Goal: Task Accomplishment & Management: Manage account settings

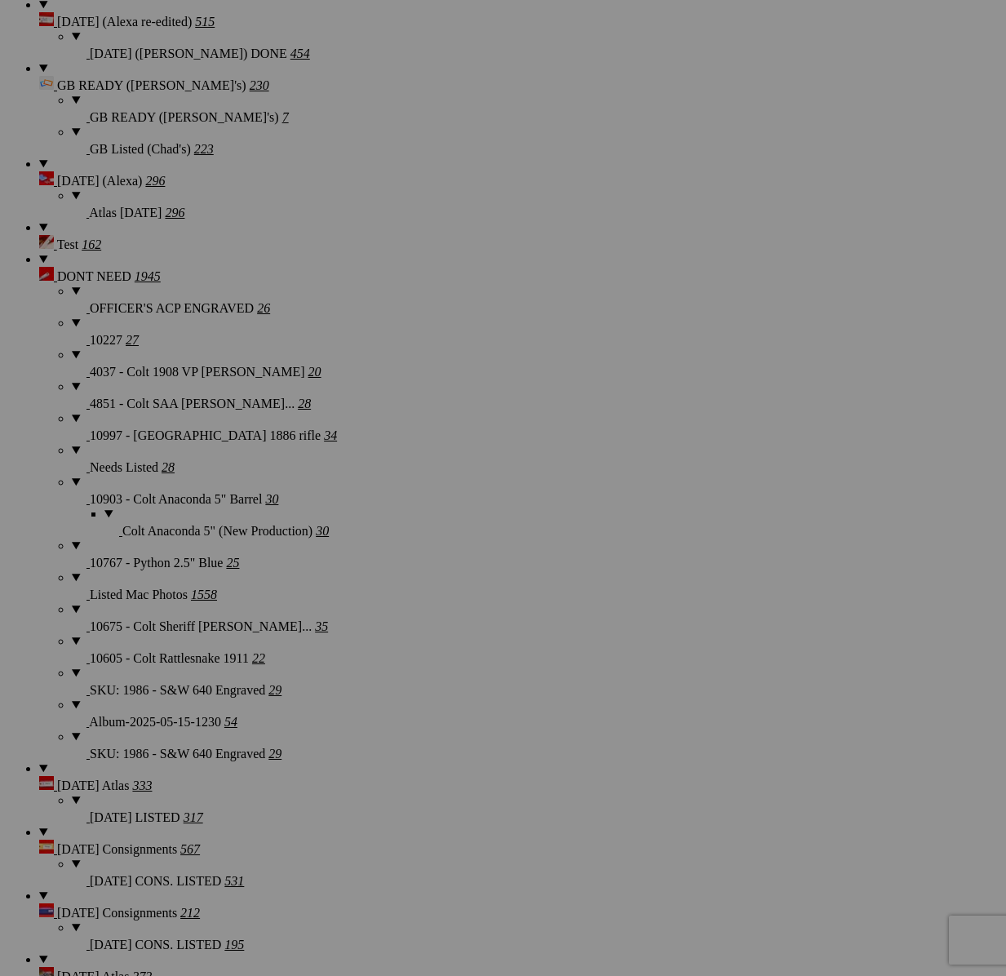
scroll to position [2542, 0]
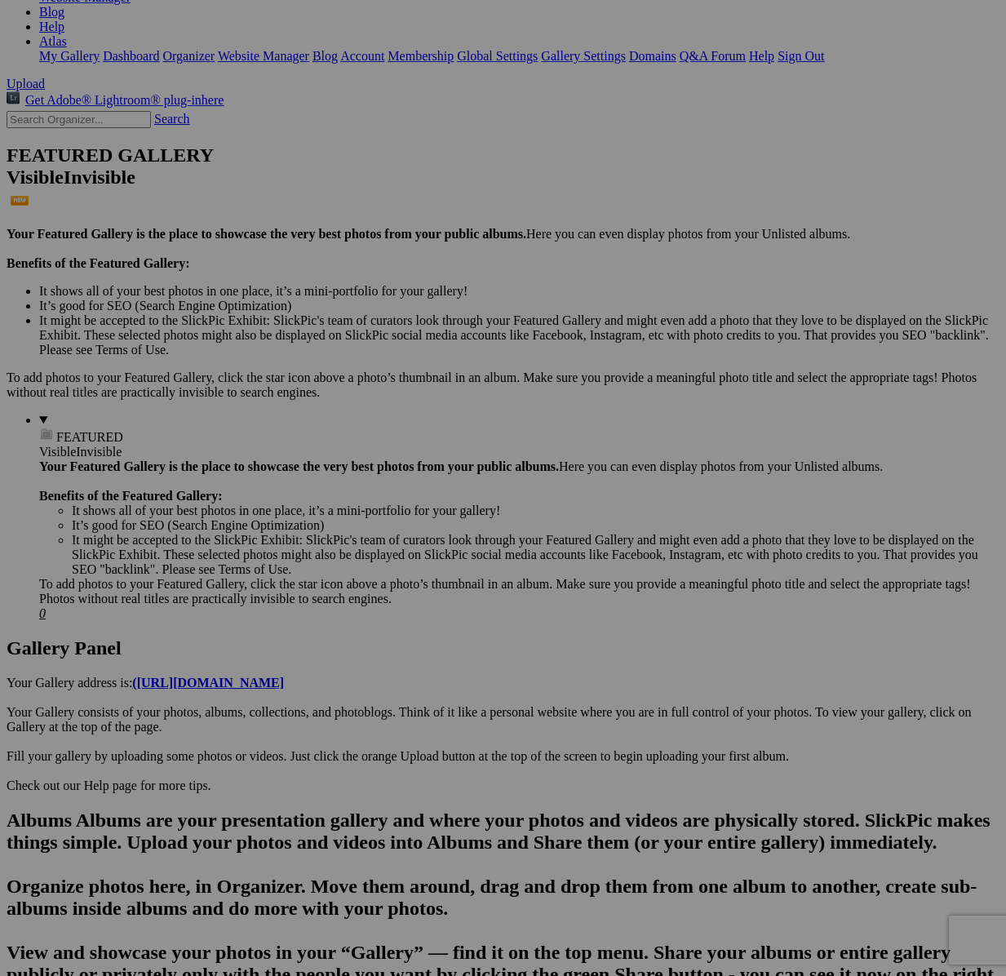
scroll to position [275, 0]
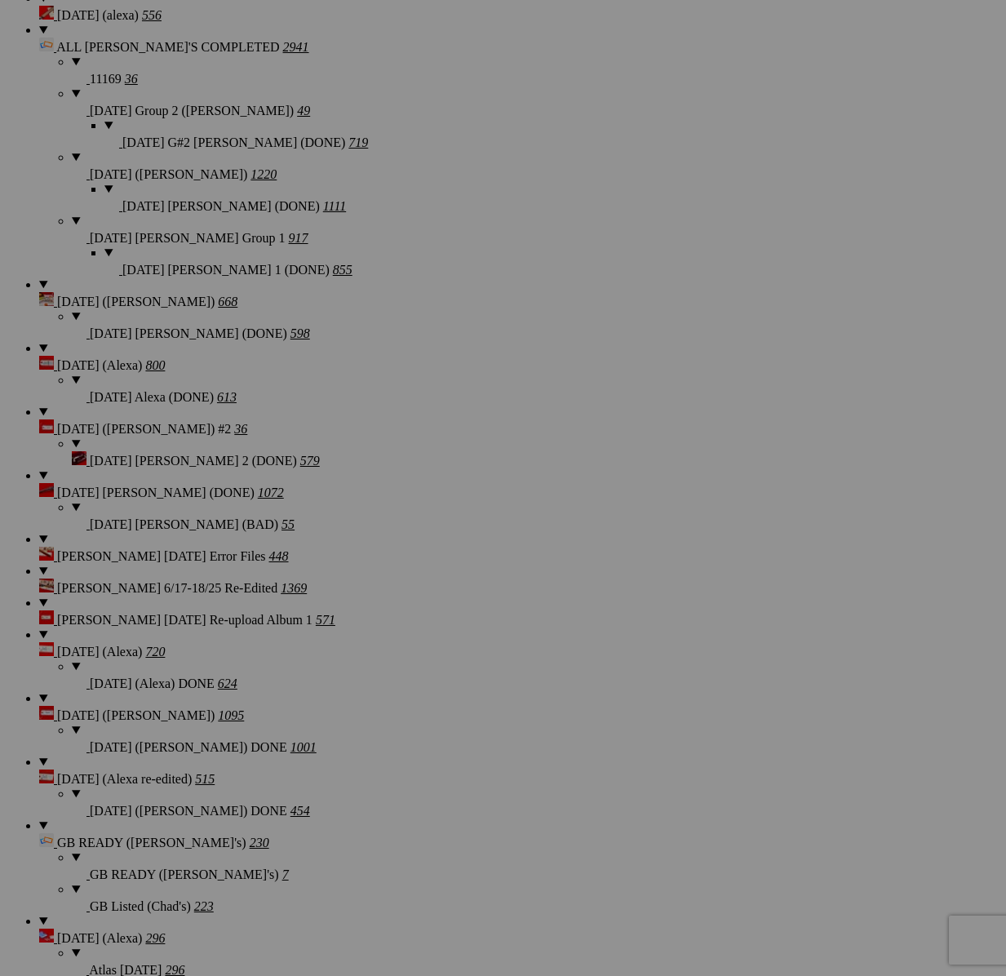
type textarea "<!-- SlickPic.com image hosting. HTML Bulk Share code Starts Here --> <div styl…"
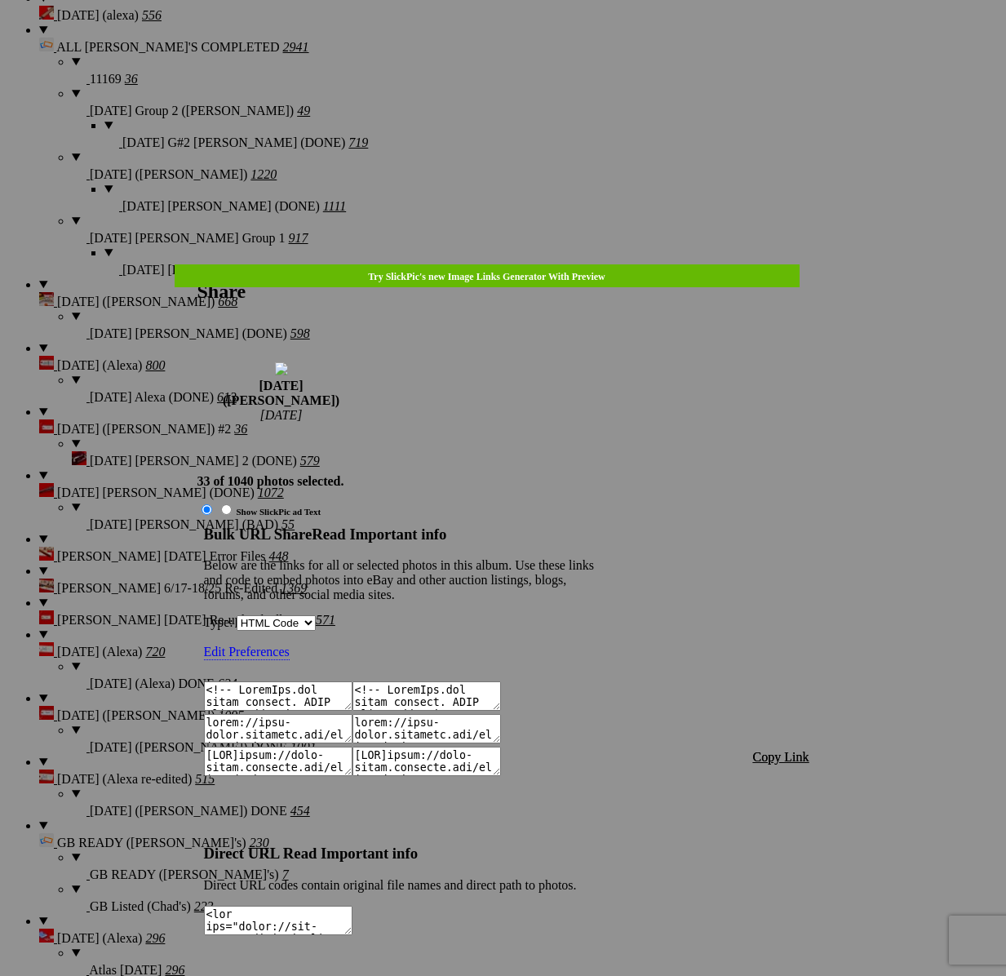
click at [788, 750] on span "Copy Link" at bounding box center [781, 757] width 56 height 14
click at [518, 55] on div at bounding box center [503, 488] width 1006 height 976
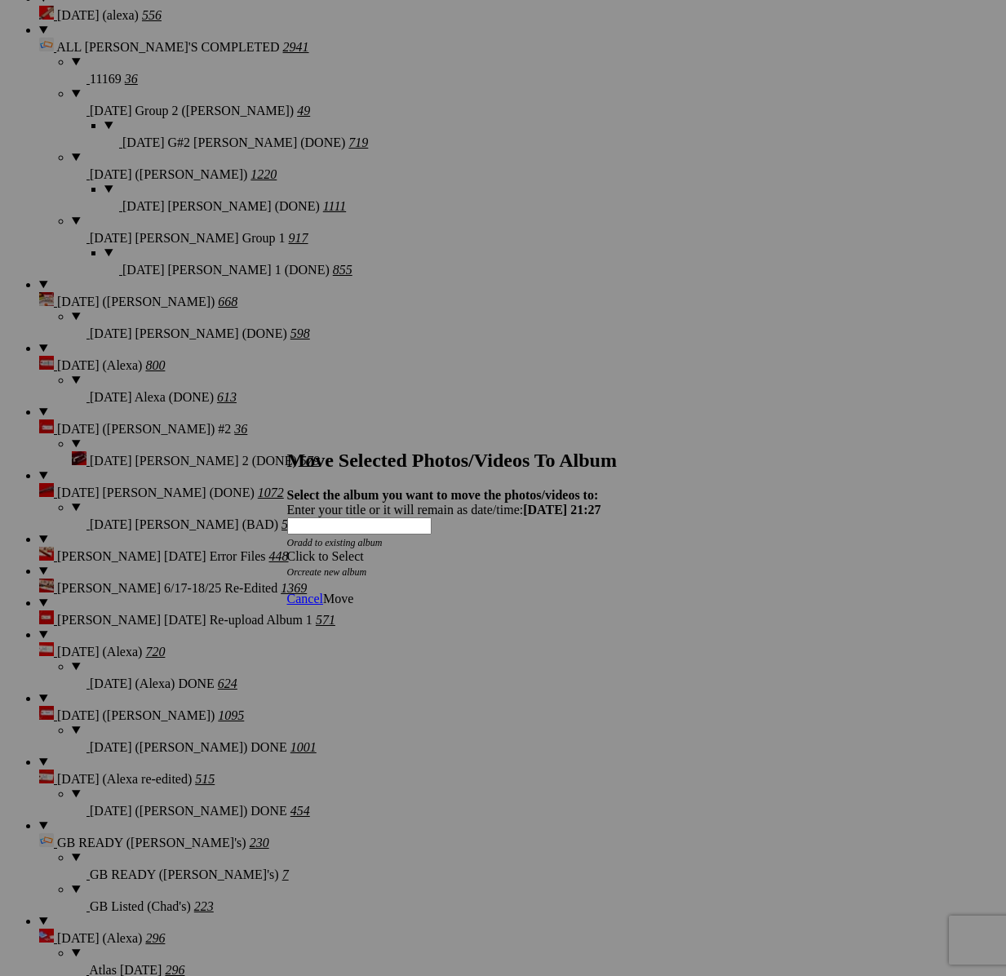
drag, startPoint x: 607, startPoint y: 503, endPoint x: 549, endPoint y: 525, distance: 62.3
click at [287, 549] on span at bounding box center [287, 556] width 0 height 14
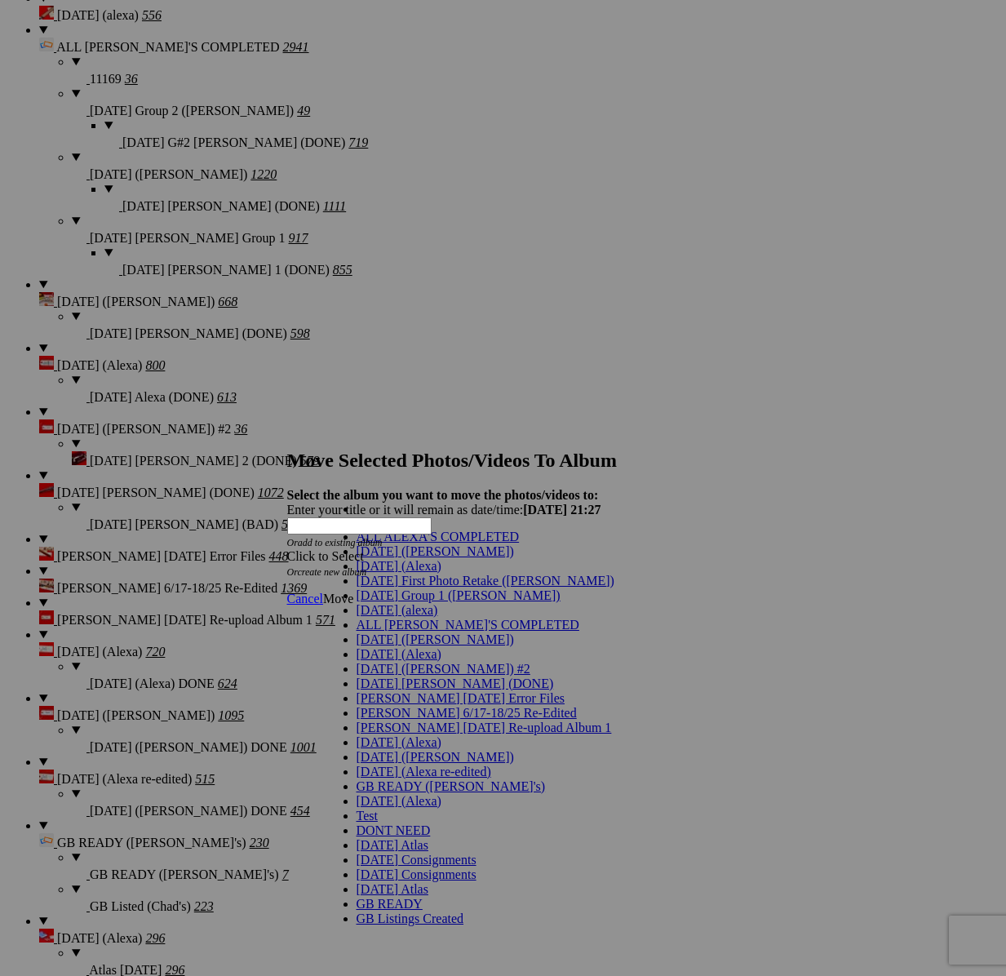
click at [396, 558] on span "[DATE] ([PERSON_NAME])" at bounding box center [435, 551] width 157 height 14
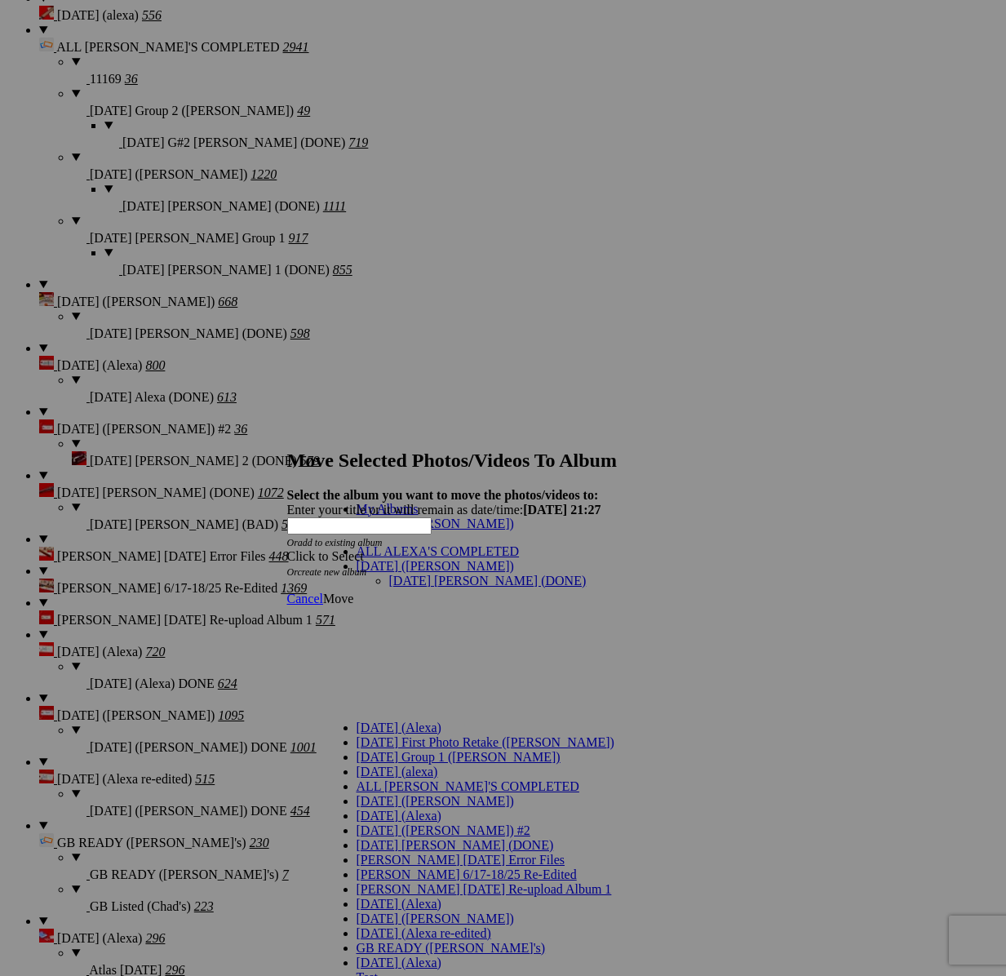
click at [395, 574] on link "[DATE] [PERSON_NAME] (DONE)" at bounding box center [487, 581] width 197 height 14
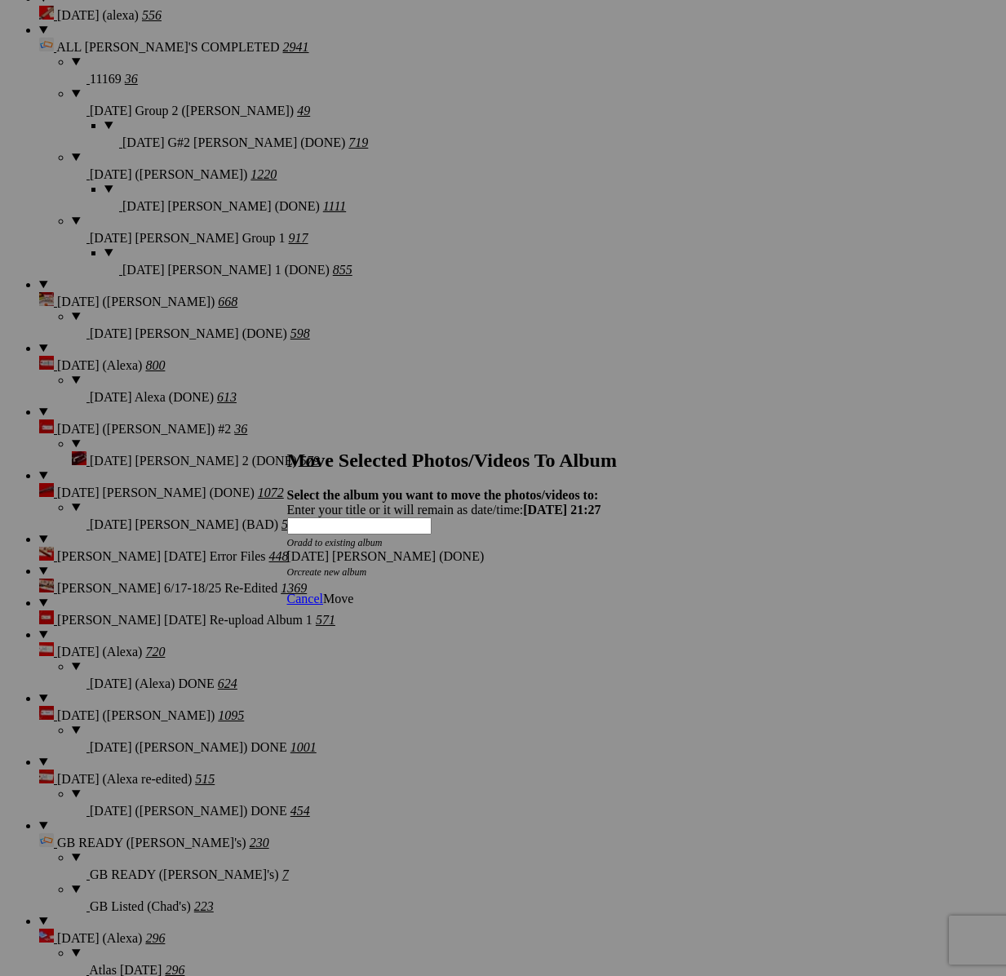
click at [353, 592] on span "Move" at bounding box center [338, 599] width 30 height 14
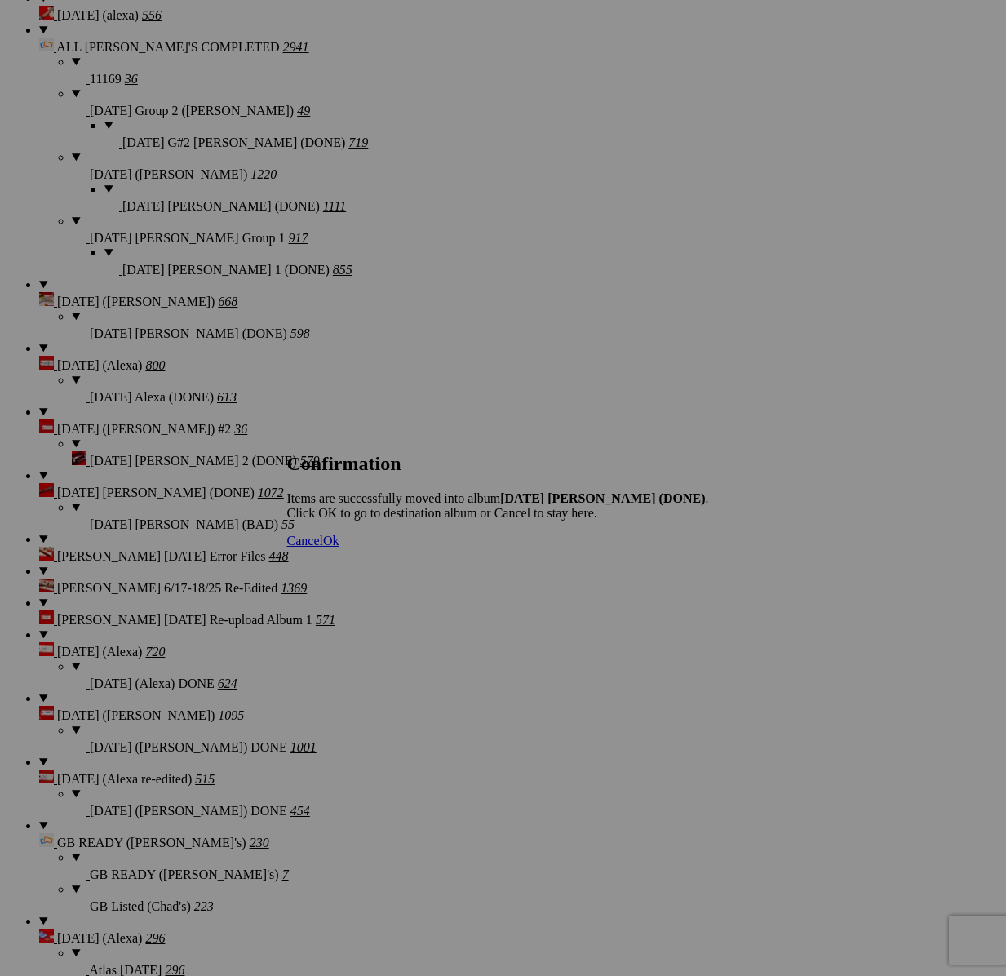
click at [323, 547] on span "Cancel" at bounding box center [305, 541] width 36 height 14
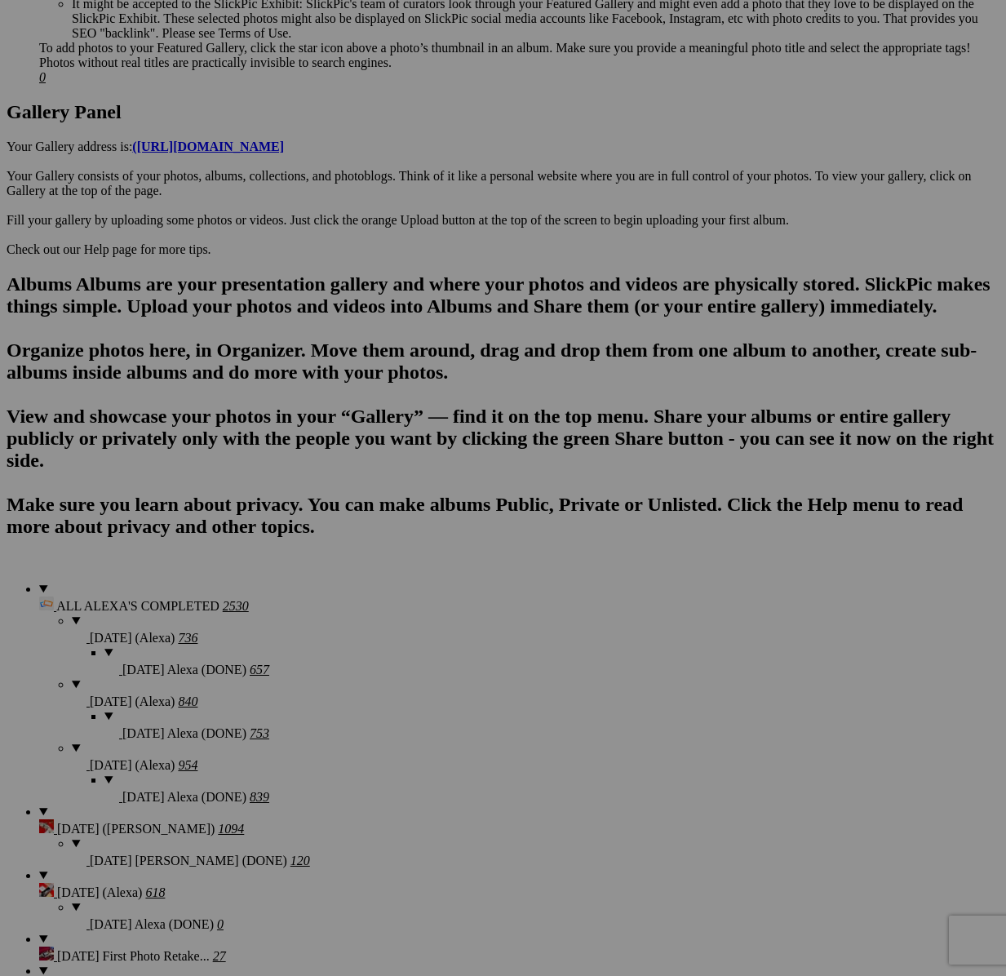
scroll to position [437, 0]
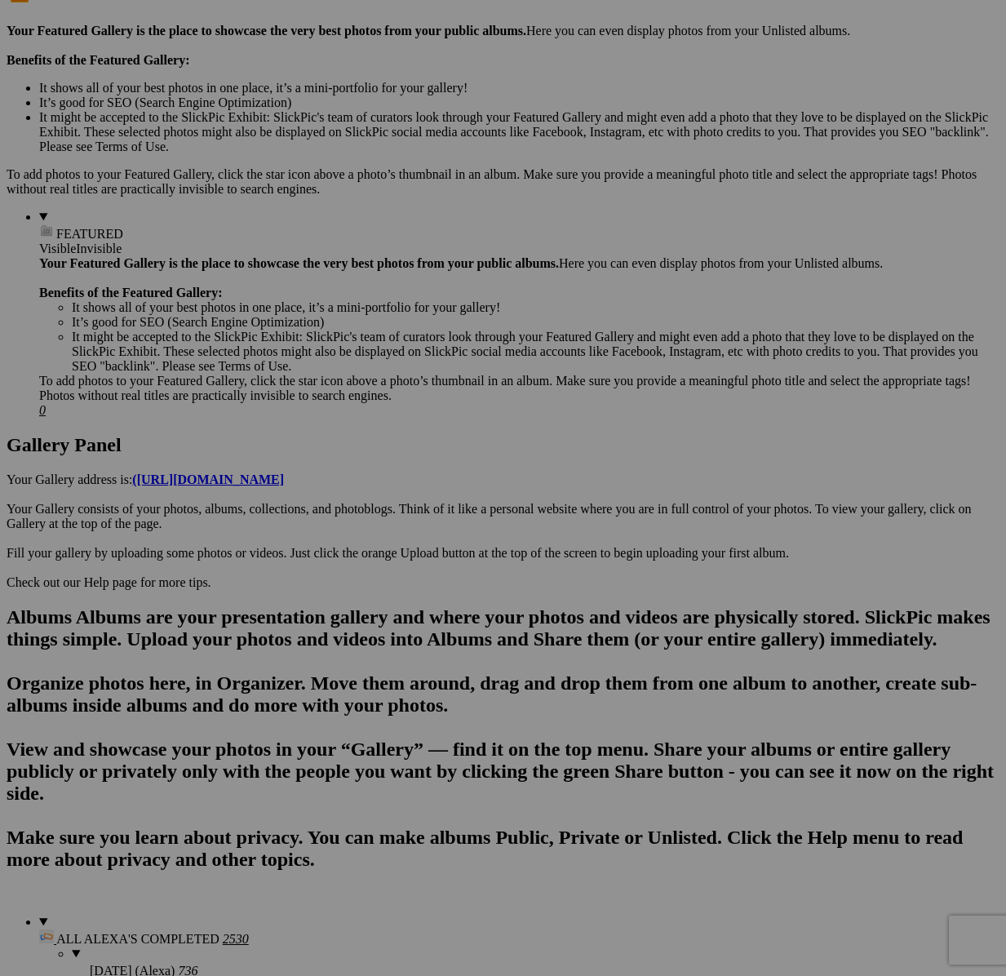
scroll to position [481, 0]
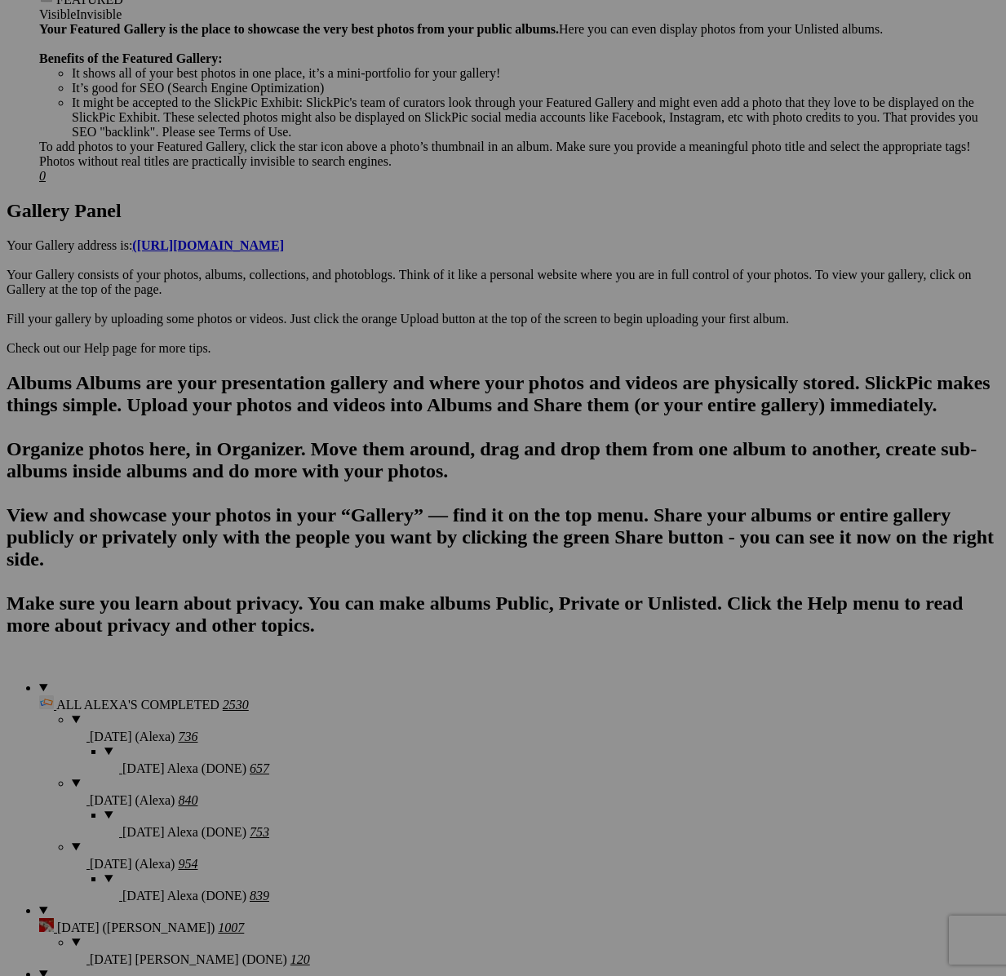
scroll to position [1663, 0]
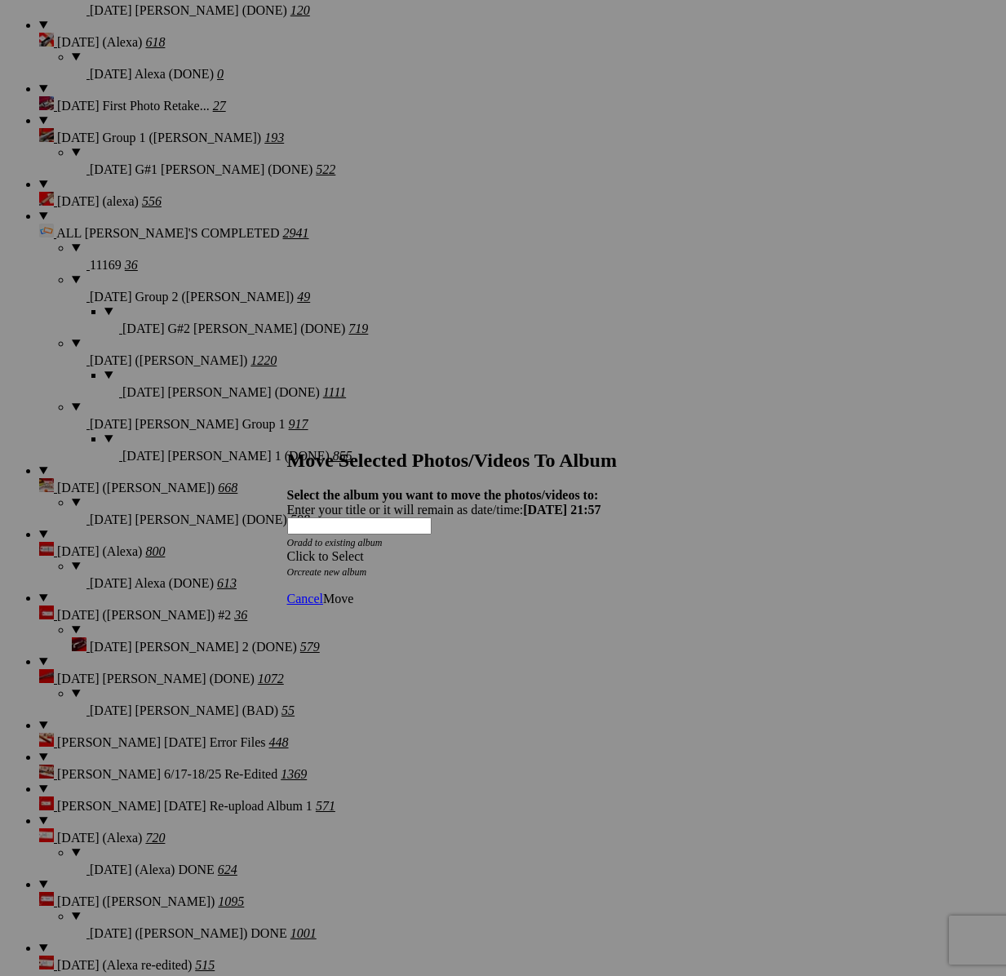
click at [287, 549] on span at bounding box center [287, 556] width 0 height 14
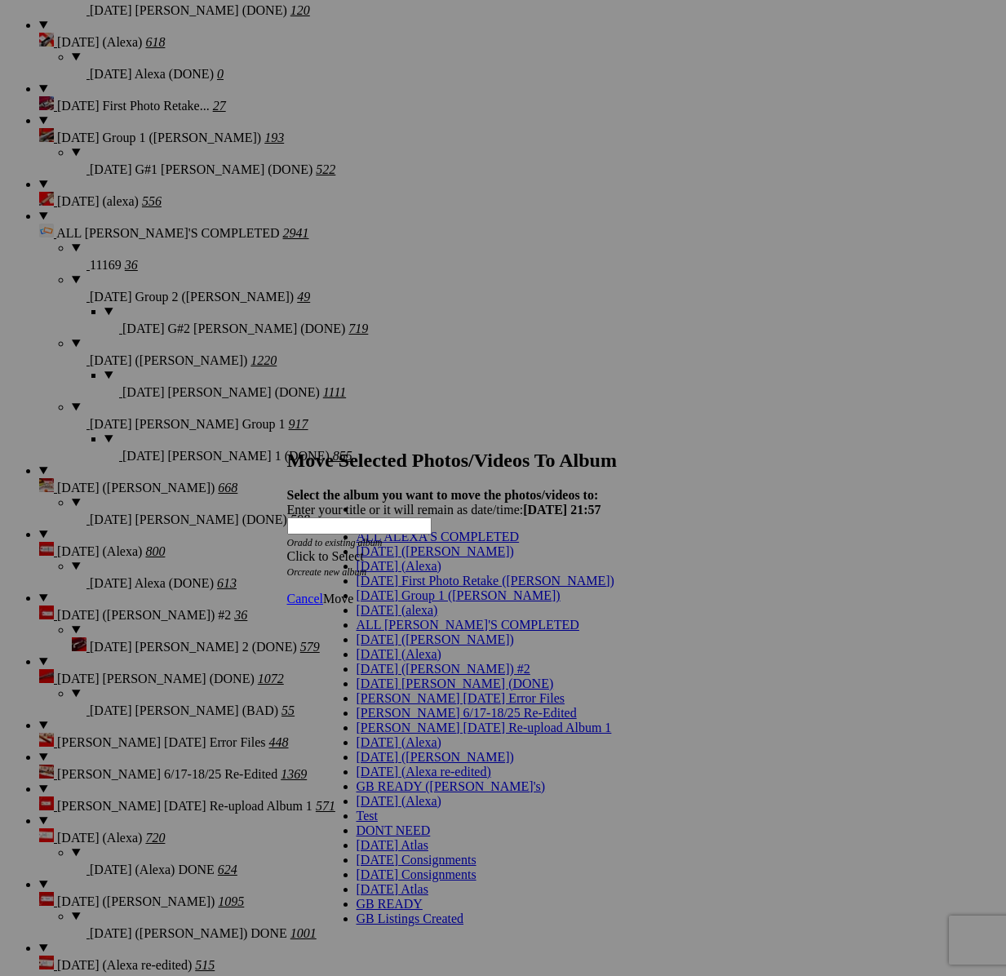
click at [383, 558] on span "[DATE] ([PERSON_NAME])" at bounding box center [435, 551] width 157 height 14
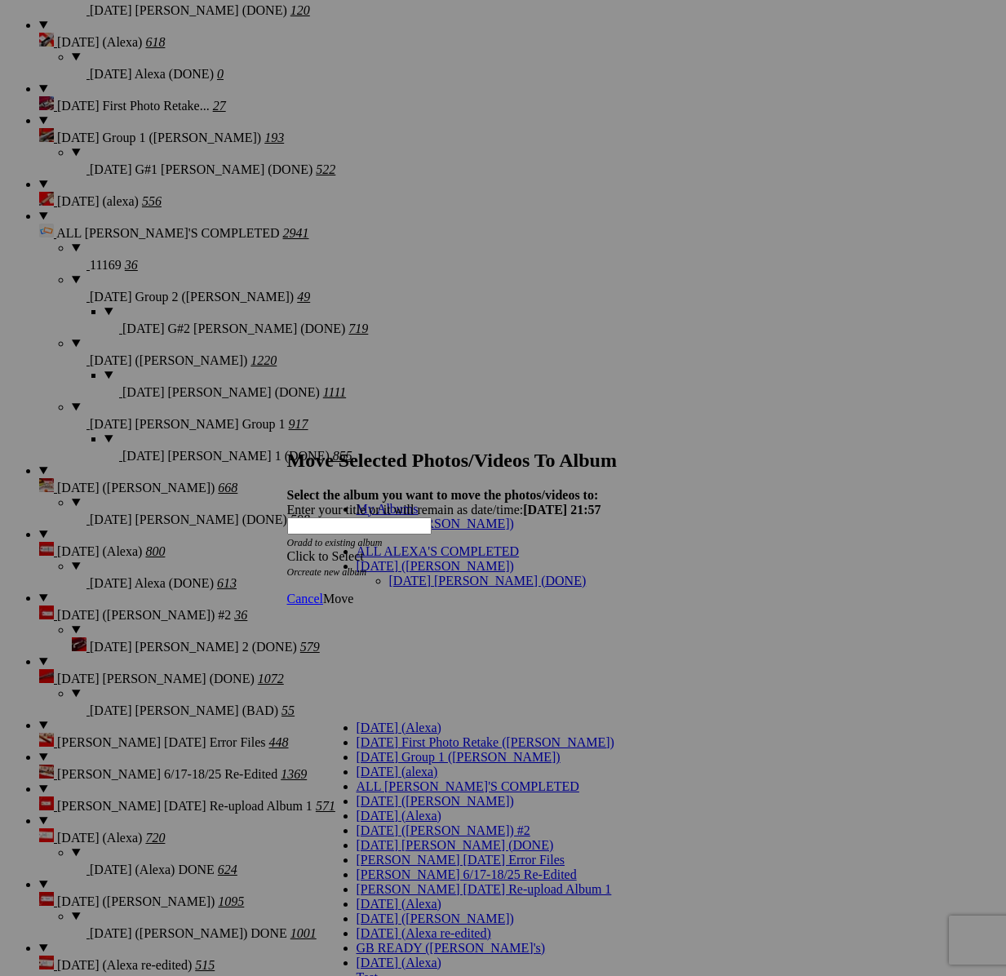
click at [397, 574] on link "[DATE] [PERSON_NAME] (DONE)" at bounding box center [487, 581] width 197 height 14
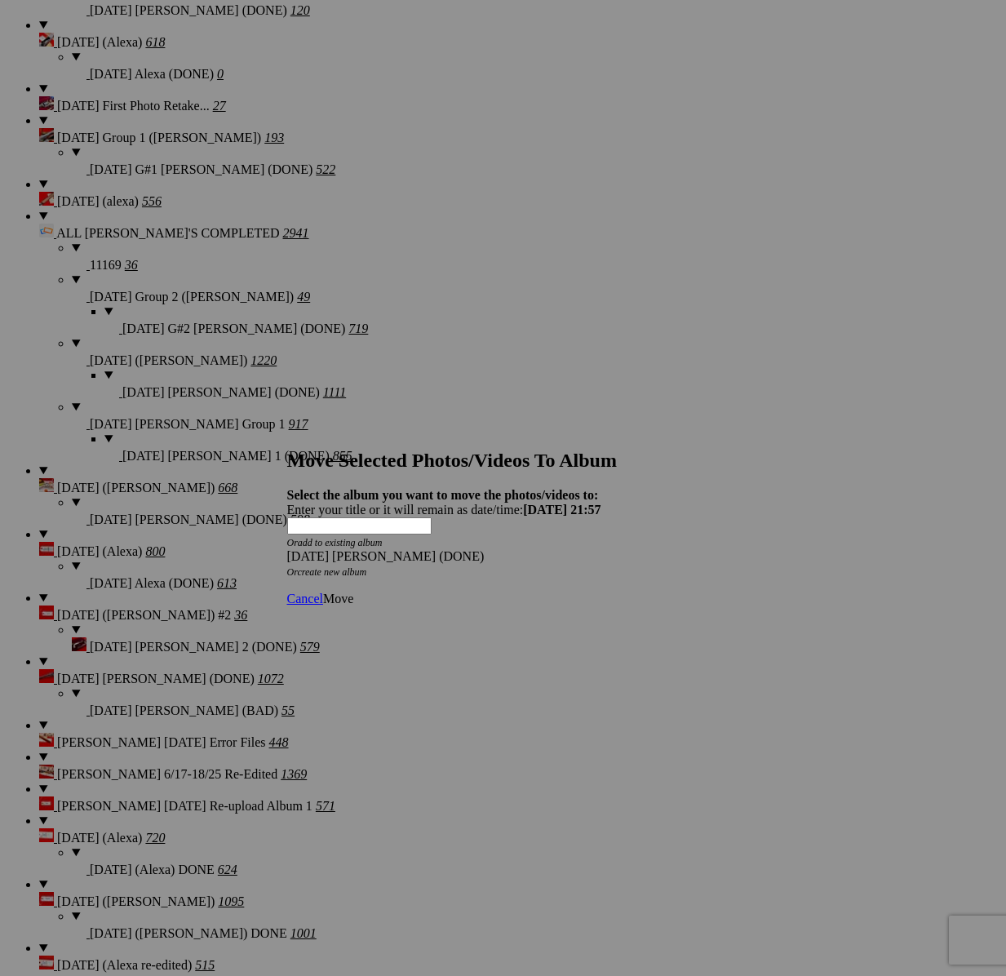
click at [353, 592] on span "Move" at bounding box center [338, 599] width 30 height 14
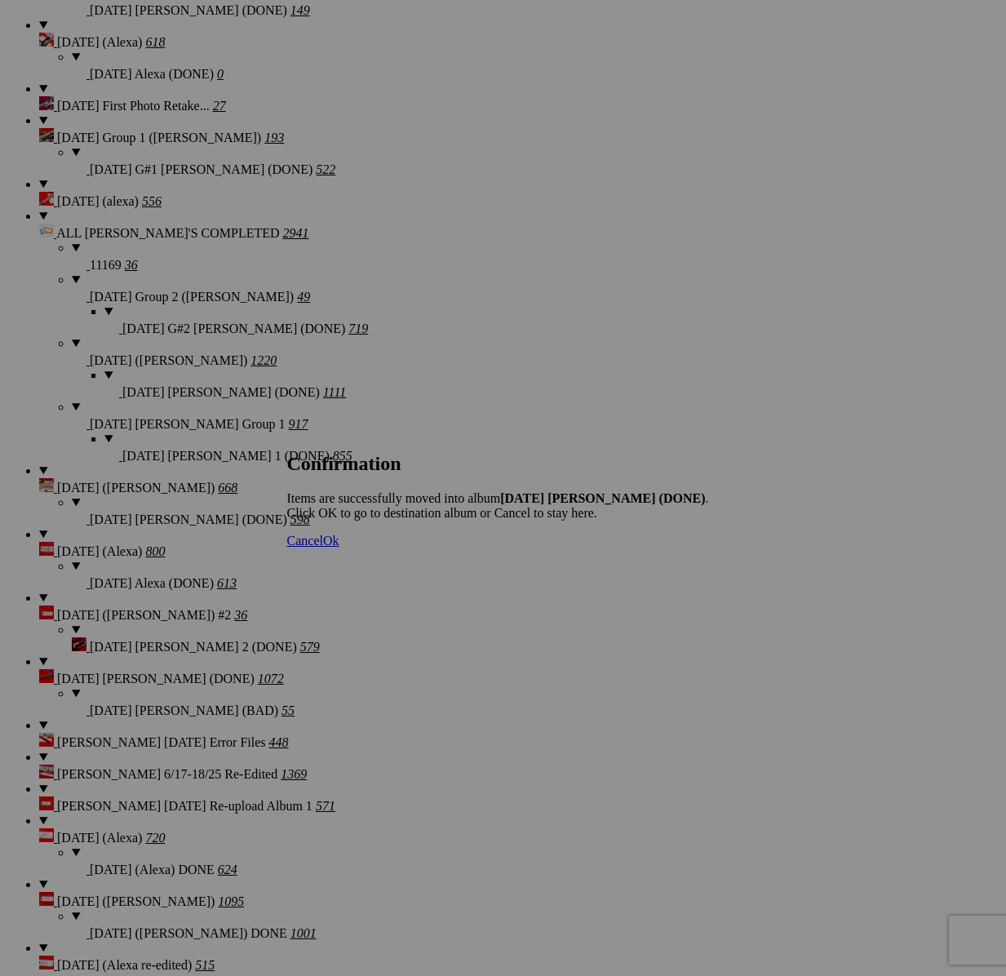
click at [323, 547] on span "Cancel" at bounding box center [305, 541] width 36 height 14
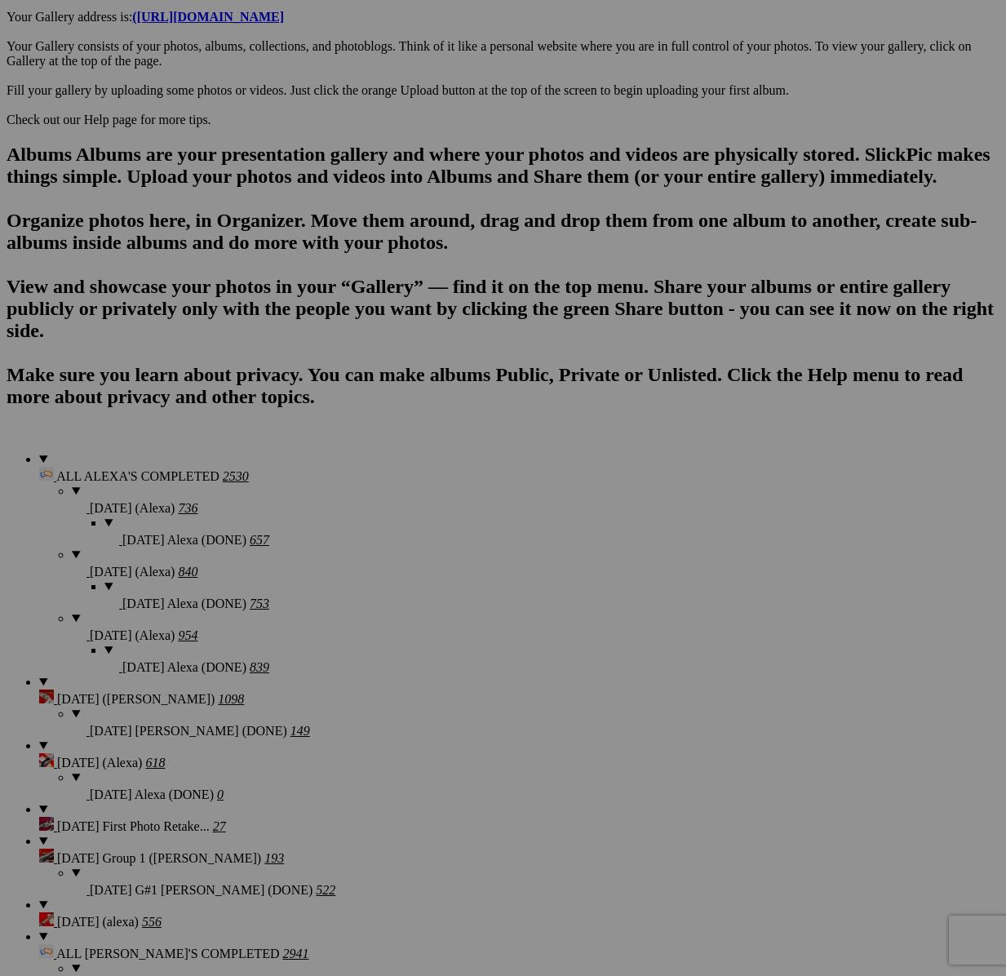
scroll to position [743, 0]
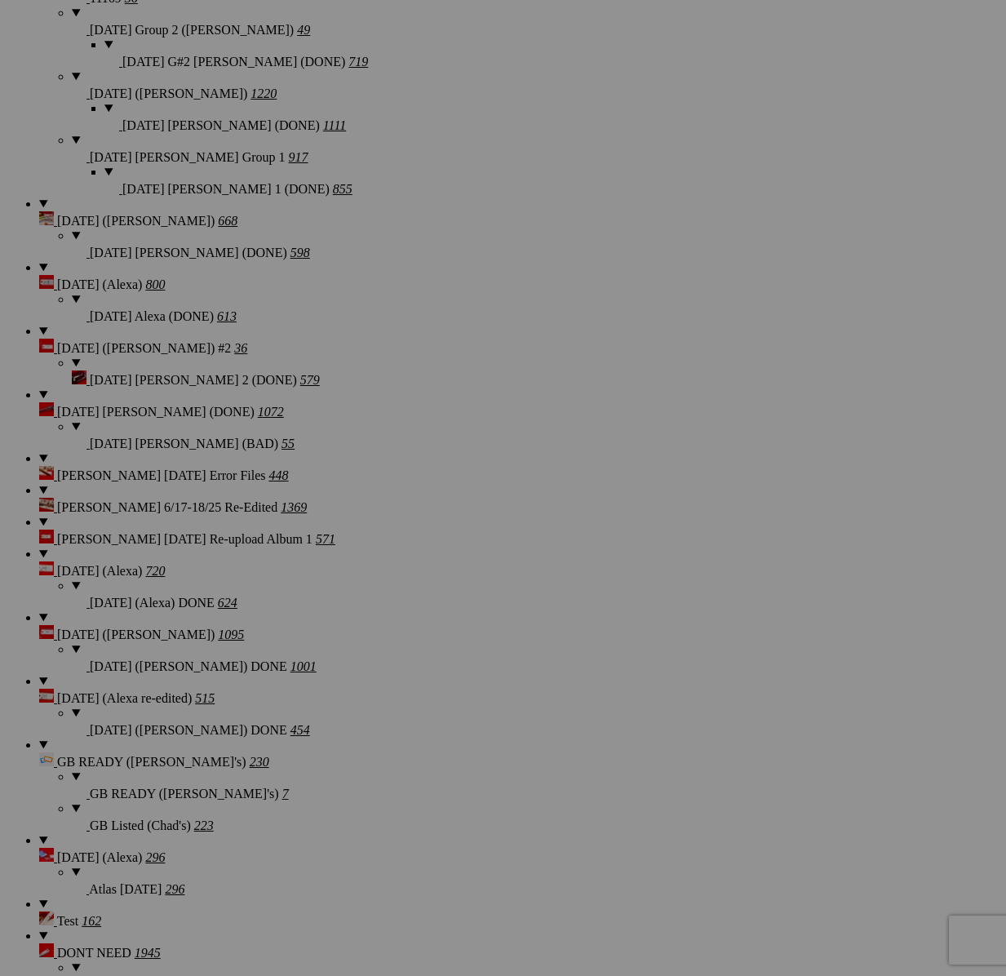
scroll to position [1996, 0]
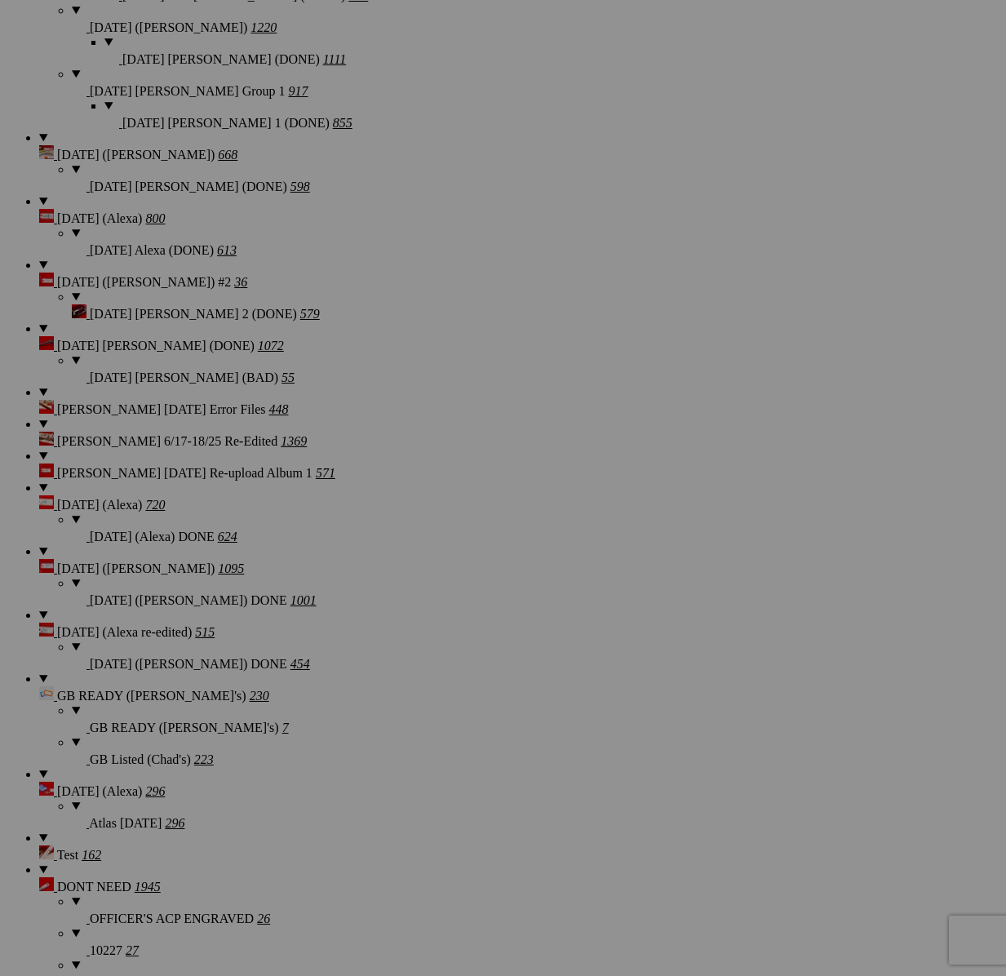
drag, startPoint x: 568, startPoint y: 691, endPoint x: 415, endPoint y: 713, distance: 154.2
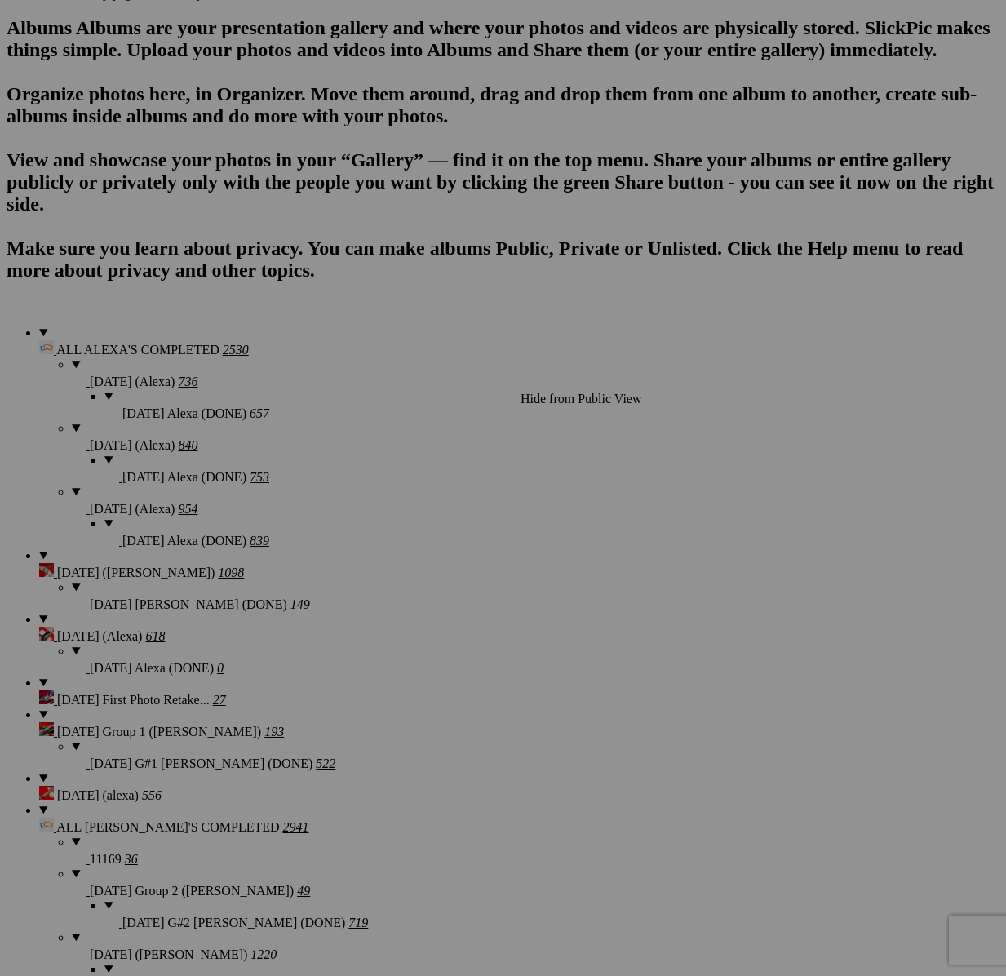
scroll to position [1055, 0]
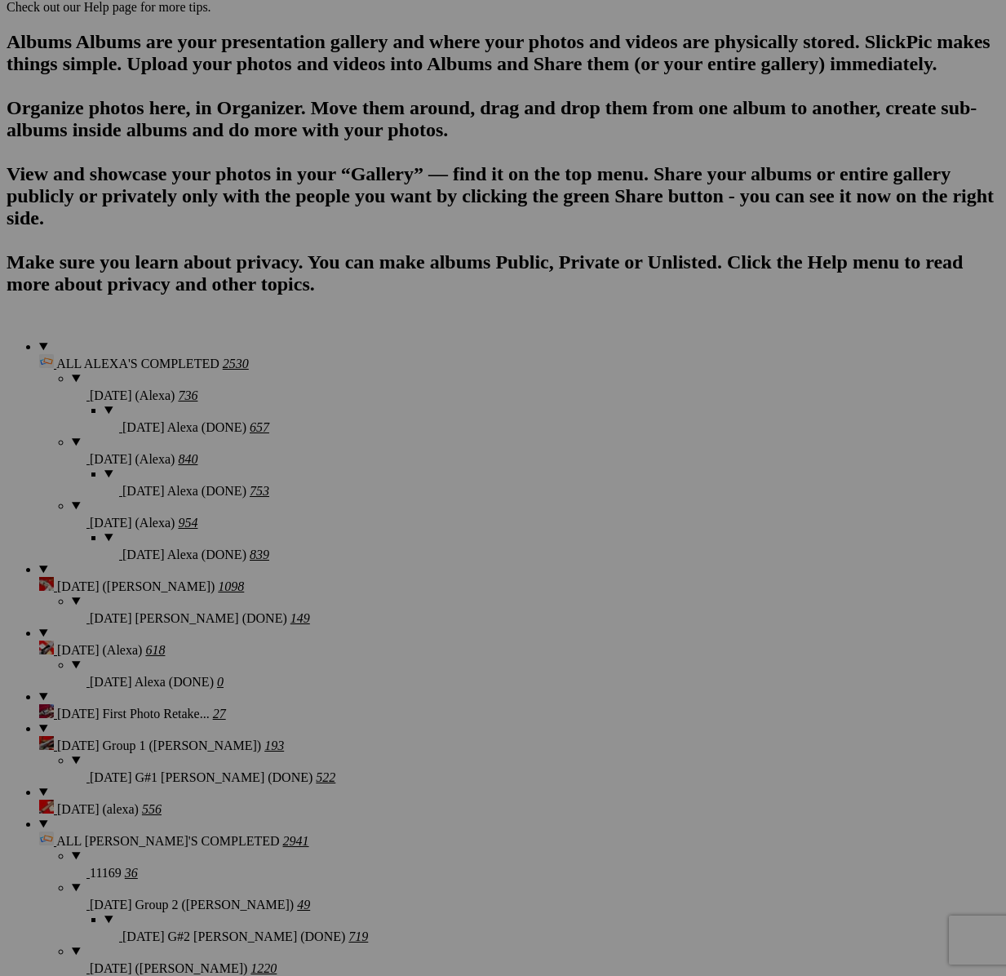
type textarea "<!-- [DOMAIN_NAME] image hosting. HTML Bulk Share code Starts Here --> <div sty…"
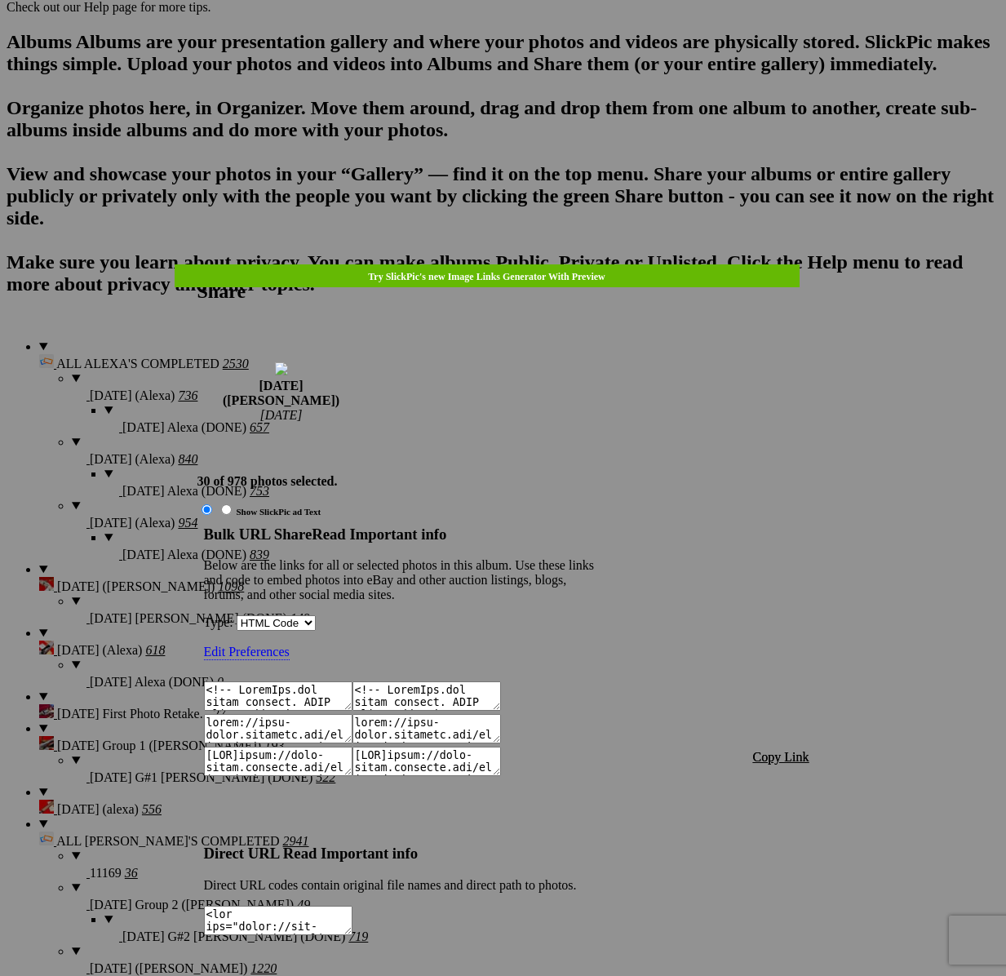
click at [786, 750] on span "Copy Link" at bounding box center [781, 757] width 56 height 14
click at [891, 504] on div at bounding box center [503, 488] width 1006 height 976
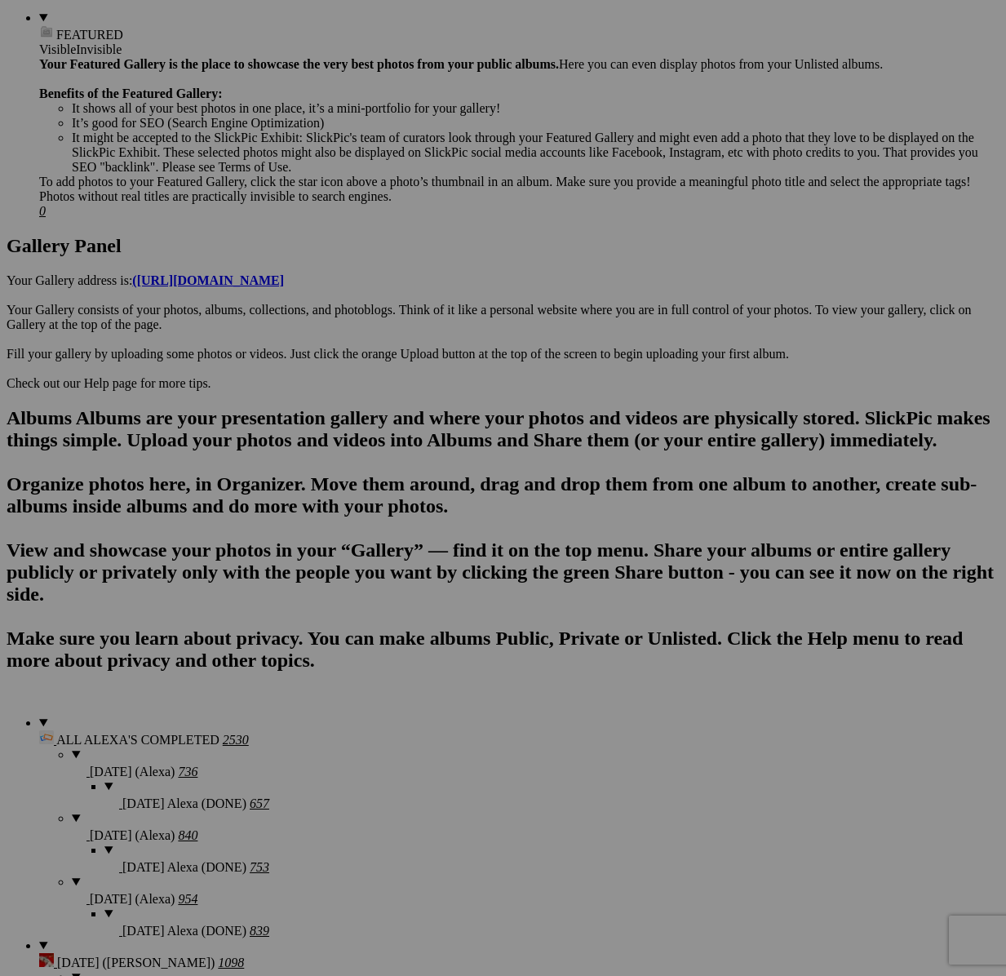
scroll to position [688, 0]
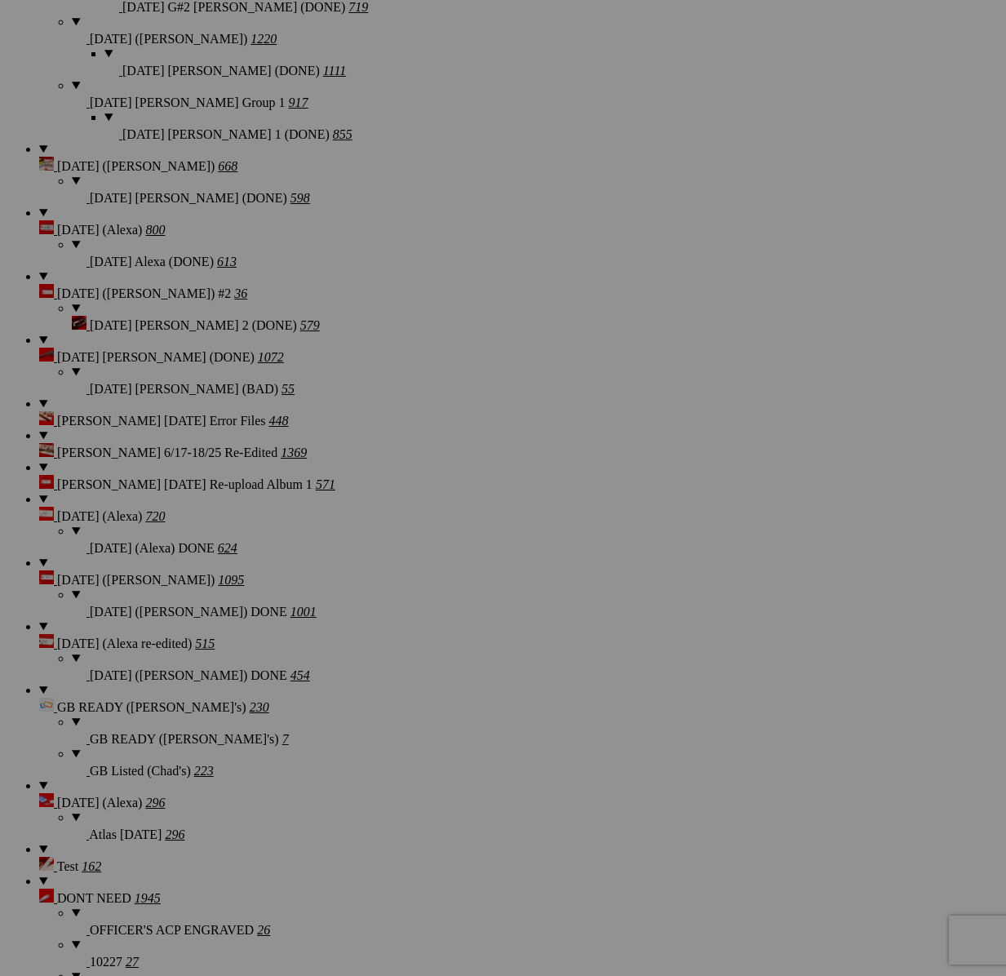
scroll to position [2119, 0]
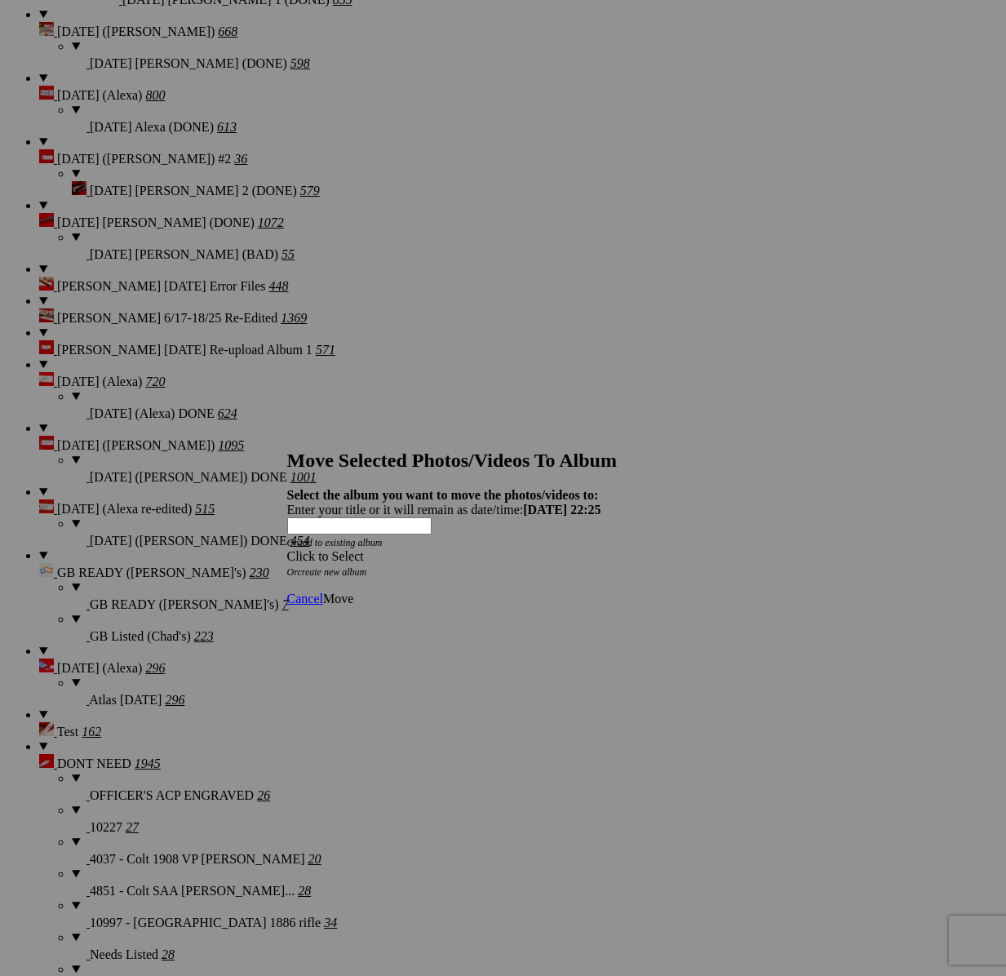
click at [451, 549] on div "Click to Select" at bounding box center [503, 556] width 432 height 15
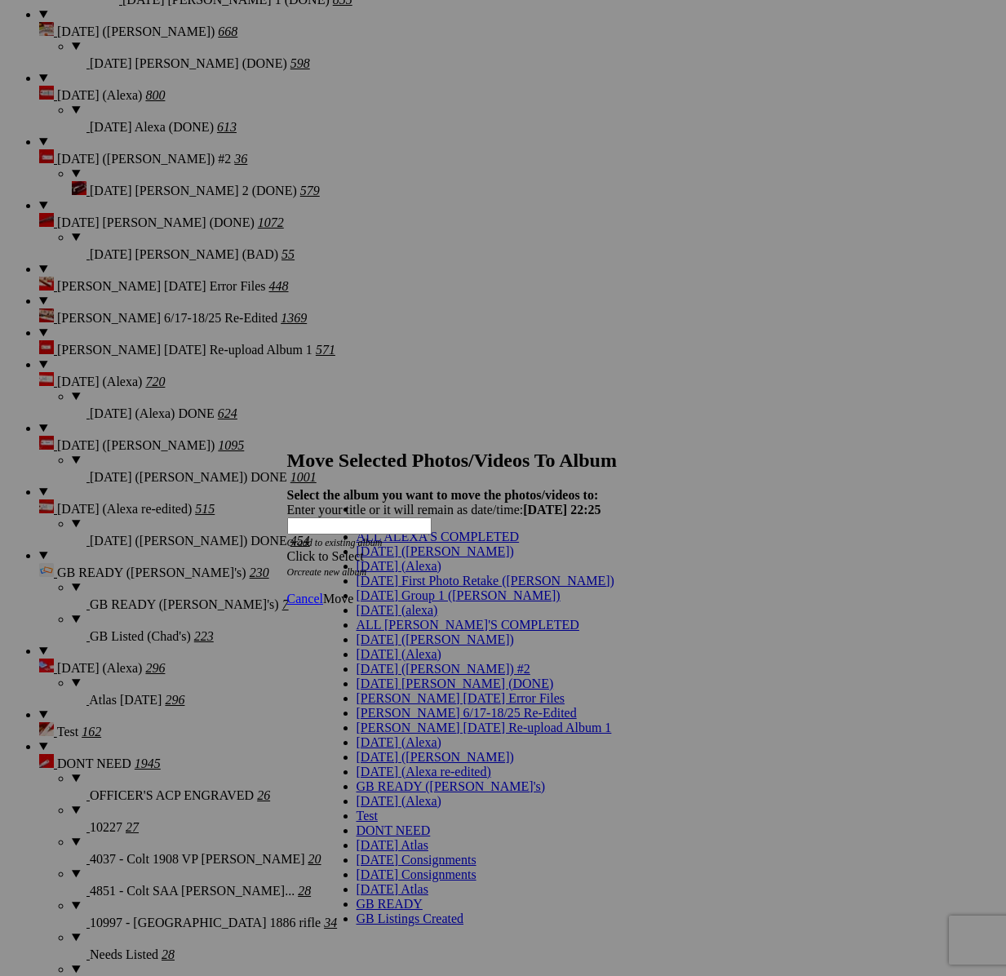
click at [378, 558] on span "[DATE] ([PERSON_NAME])" at bounding box center [435, 551] width 157 height 14
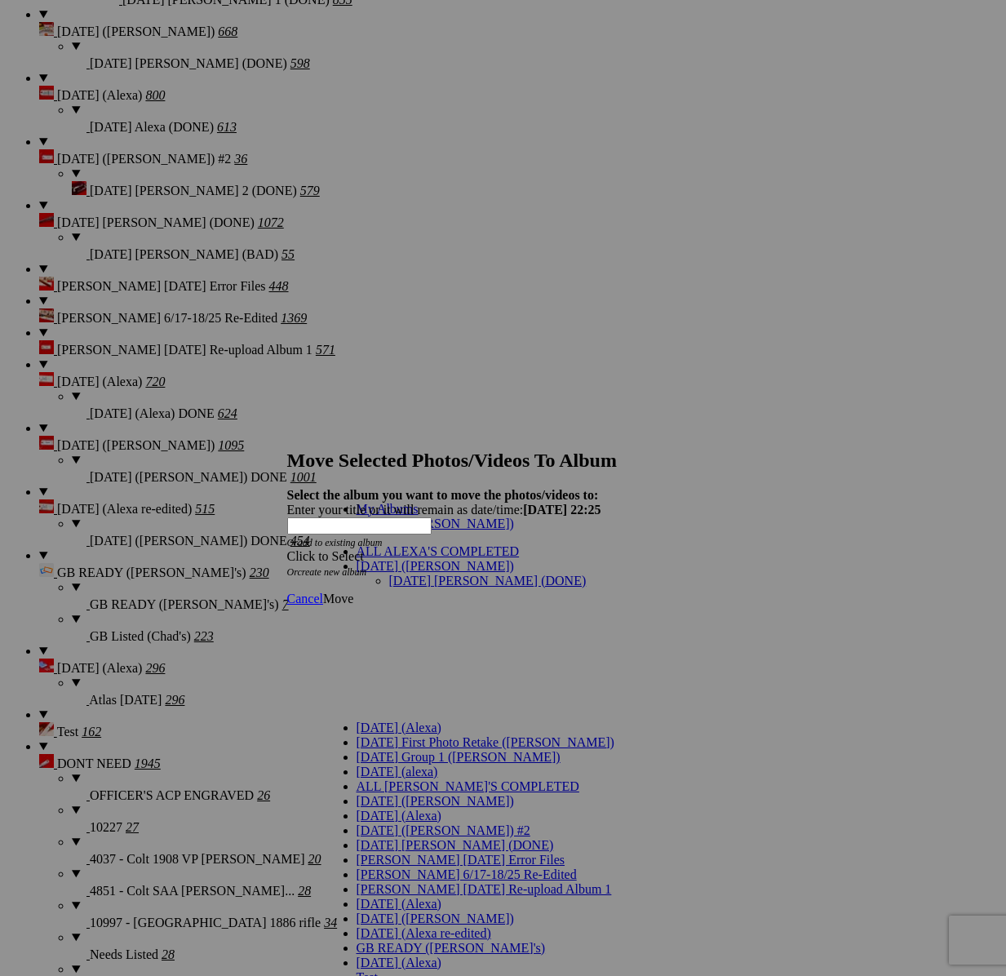
drag, startPoint x: 390, startPoint y: 561, endPoint x: 401, endPoint y: 561, distance: 11.4
click at [390, 574] on link "[DATE] [PERSON_NAME] (DONE)" at bounding box center [487, 581] width 197 height 14
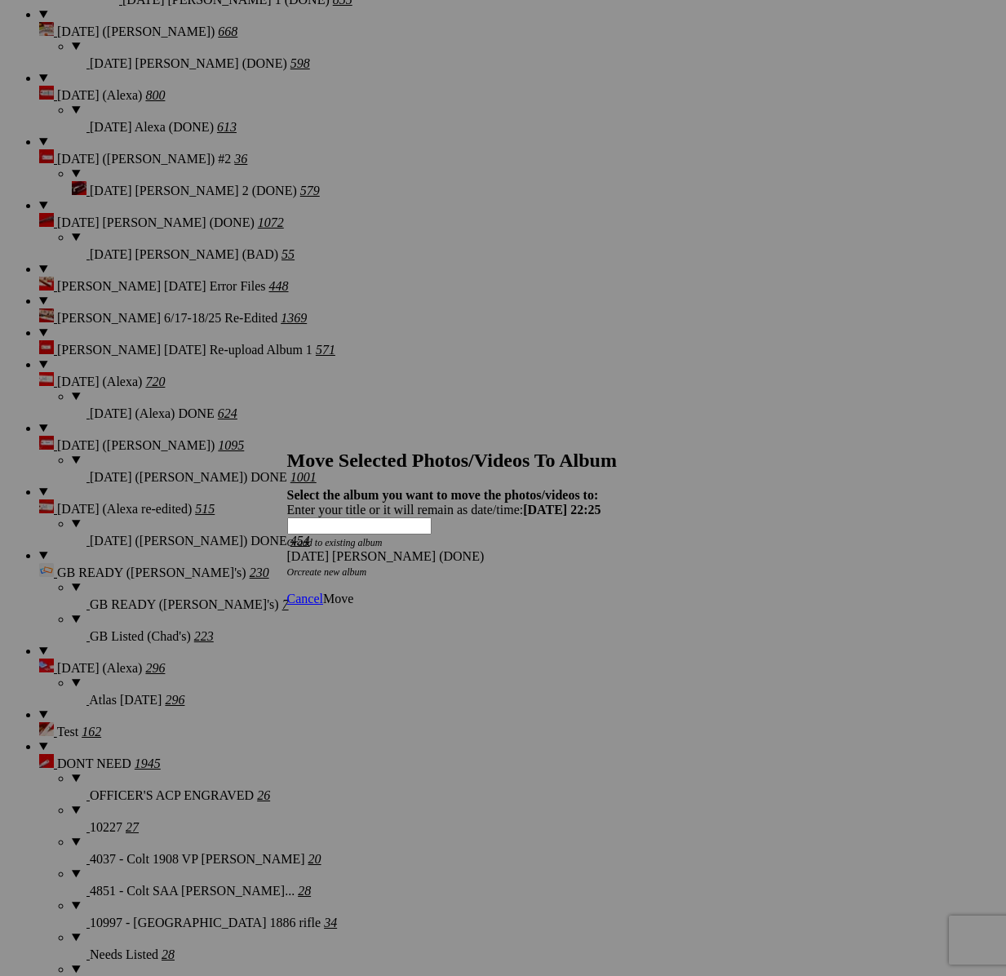
click at [353, 592] on span "Move" at bounding box center [338, 599] width 30 height 14
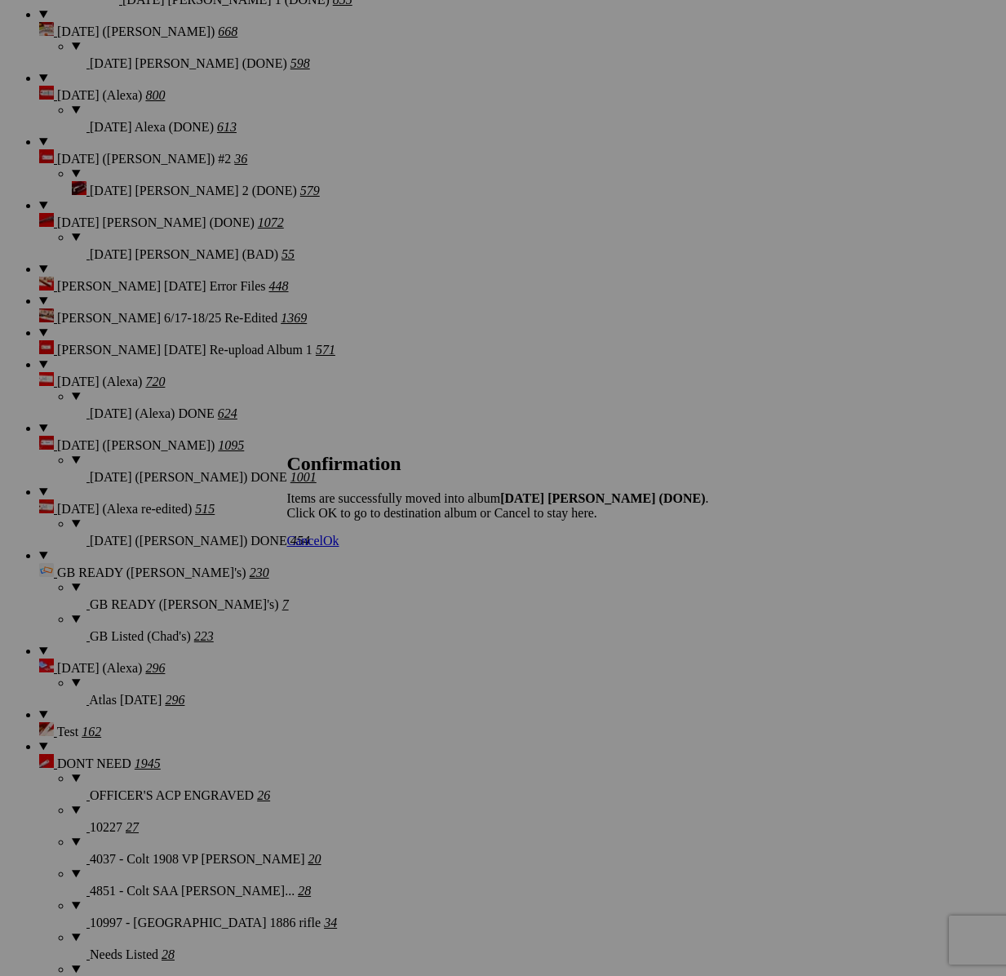
click at [323, 547] on span "Cancel" at bounding box center [305, 541] width 36 height 14
